Goal: Information Seeking & Learning: Learn about a topic

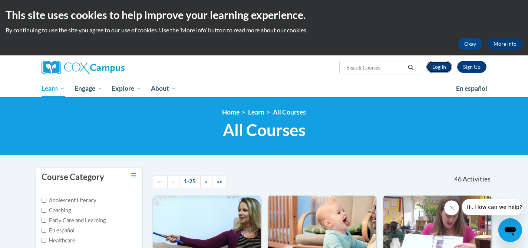
click at [435, 68] on link "Log In" at bounding box center [440, 67] width 26 height 12
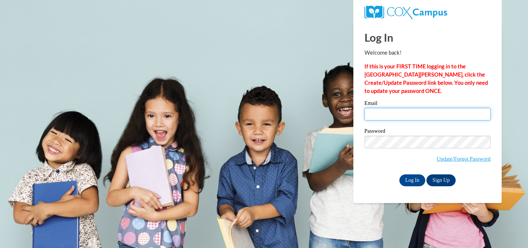
click at [390, 117] on input "Email" at bounding box center [428, 114] width 126 height 13
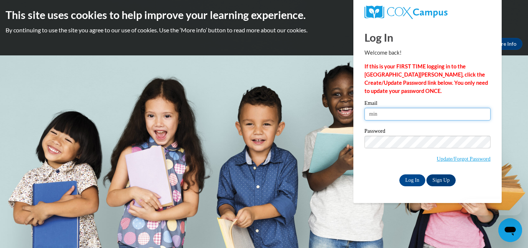
type input "minutm@collierschools.com"
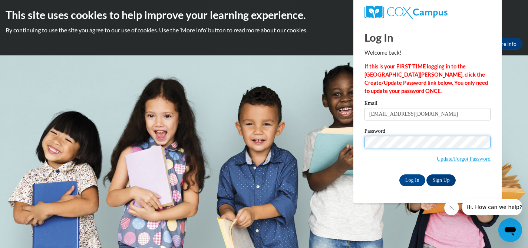
click at [400, 174] on input "Log In" at bounding box center [413, 180] width 26 height 12
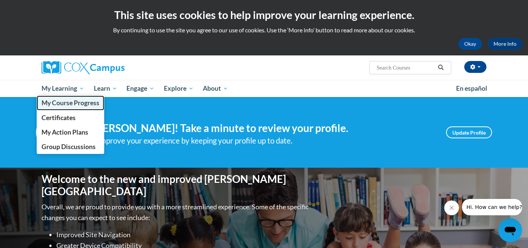
click at [67, 108] on link "My Course Progress" at bounding box center [71, 102] width 68 height 14
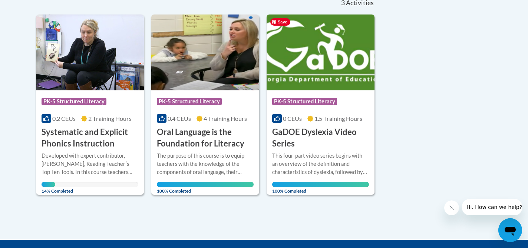
scroll to position [176, 0]
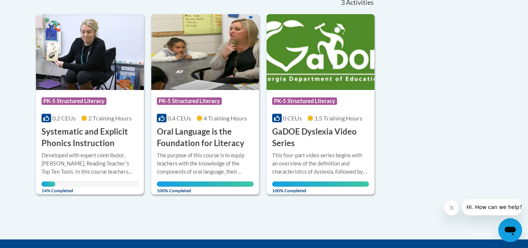
click at [98, 137] on h3 "Systematic and Explicit Phonics Instruction" at bounding box center [90, 137] width 97 height 23
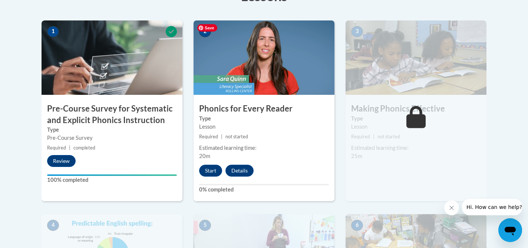
scroll to position [229, 0]
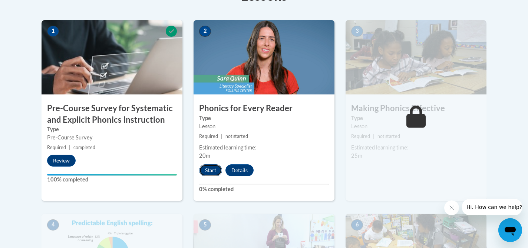
click at [214, 172] on button "Start" at bounding box center [210, 170] width 23 height 12
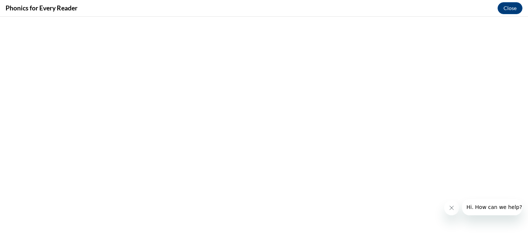
click at [451, 207] on icon "Close message from company" at bounding box center [452, 207] width 6 height 6
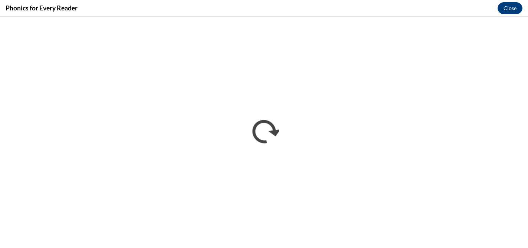
scroll to position [0, 0]
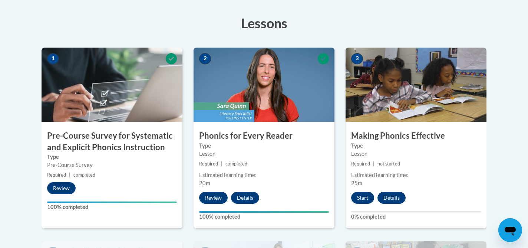
scroll to position [199, 0]
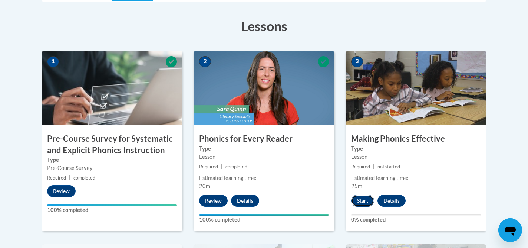
click at [366, 202] on button "Start" at bounding box center [362, 200] width 23 height 12
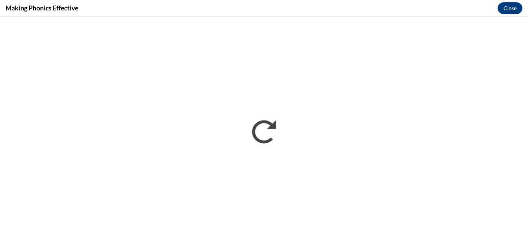
scroll to position [0, 0]
